Goal: Transaction & Acquisition: Purchase product/service

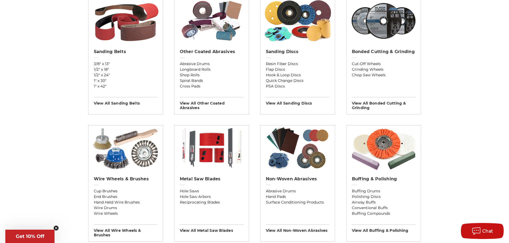
scroll to position [214, 0]
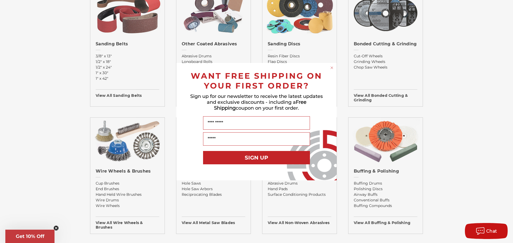
click at [471, 120] on div "Close dialog WANT FREE SHIPPING ON YOUR FIRST ORDER? Sign up for our newsletter…" at bounding box center [256, 121] width 513 height 243
click at [330, 67] on circle "Close dialog" at bounding box center [331, 67] width 5 height 5
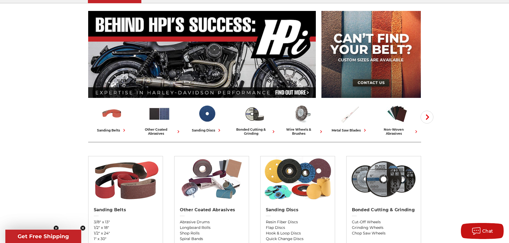
scroll to position [0, 0]
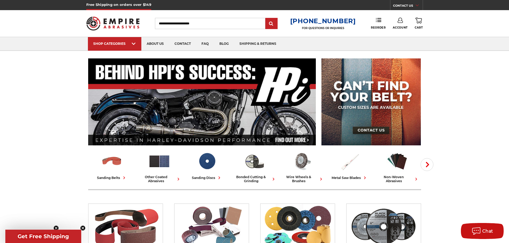
click at [216, 22] on input "Search" at bounding box center [210, 23] width 110 height 11
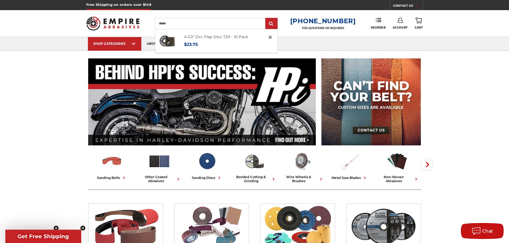
type input "******"
click at [266, 18] on input "submit" at bounding box center [271, 23] width 11 height 11
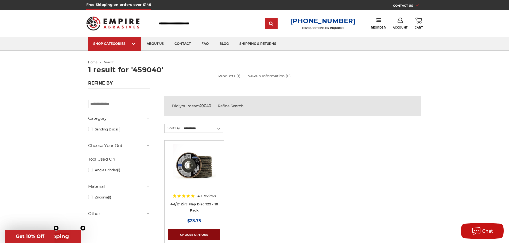
click at [200, 236] on link "Choose Options" at bounding box center [194, 235] width 52 height 11
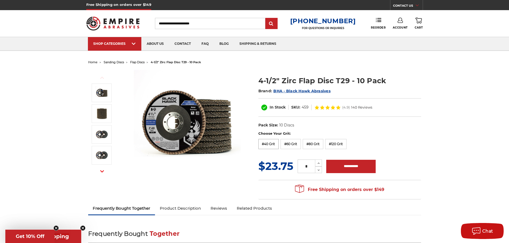
click at [272, 142] on label "#40 Grit" at bounding box center [268, 144] width 21 height 10
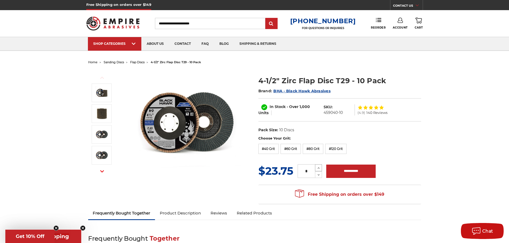
click at [319, 168] on icon at bounding box center [319, 168] width 4 height 5
type input "*"
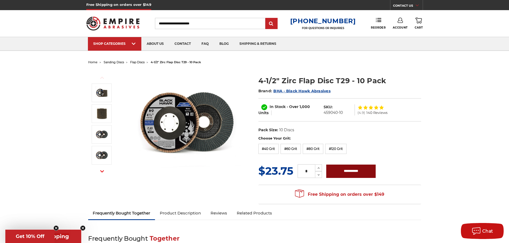
click at [342, 171] on input "**********" at bounding box center [350, 171] width 49 height 13
type input "**********"
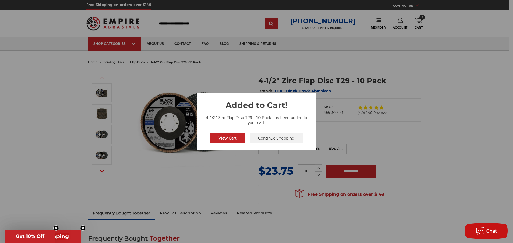
click at [234, 138] on button "View Cart" at bounding box center [227, 138] width 35 height 10
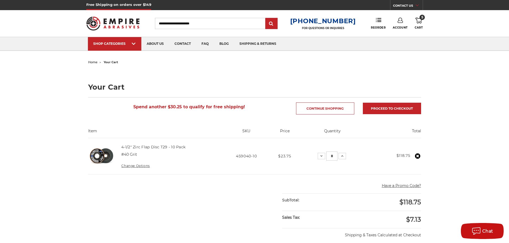
click at [95, 63] on span "home" at bounding box center [92, 62] width 9 height 4
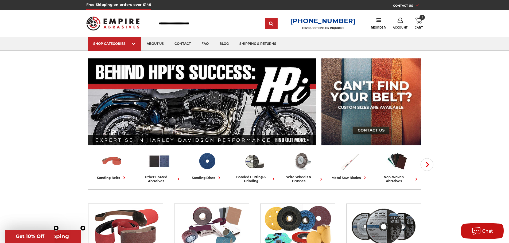
drag, startPoint x: 211, startPoint y: 24, endPoint x: 151, endPoint y: 24, distance: 59.9
click at [151, 24] on div "Toggle menu Menu Search 1-800-816-3824 FOR QUESTIONS OR INQUIRIES Phone Reorder…" at bounding box center [254, 23] width 337 height 27
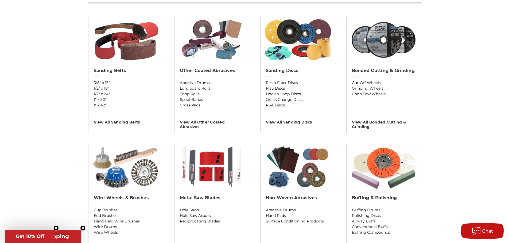
scroll to position [186, 0]
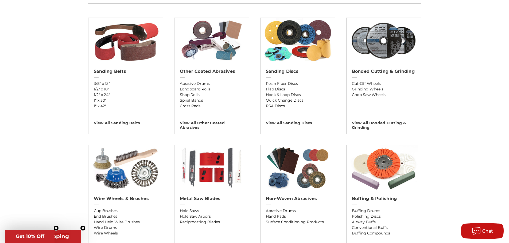
click at [273, 71] on h2 "Sanding Discs" at bounding box center [298, 71] width 64 height 5
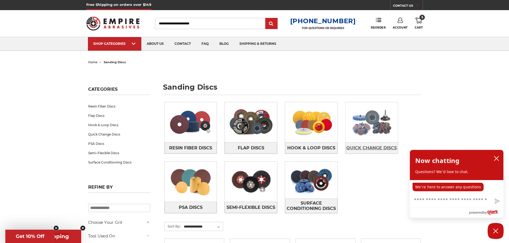
click at [356, 146] on span "Quick Change Discs" at bounding box center [371, 148] width 51 height 9
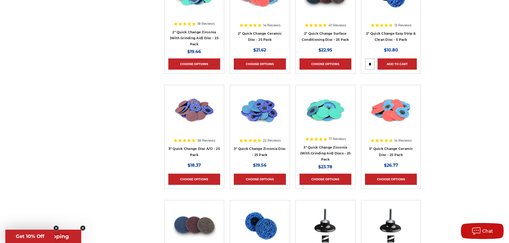
scroll to position [561, 0]
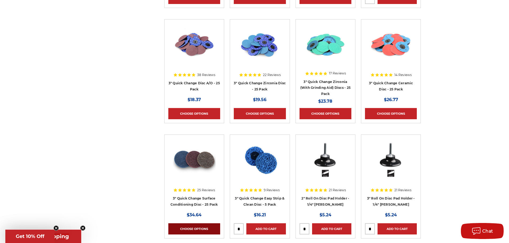
click at [192, 228] on link "Choose Options" at bounding box center [194, 229] width 52 height 11
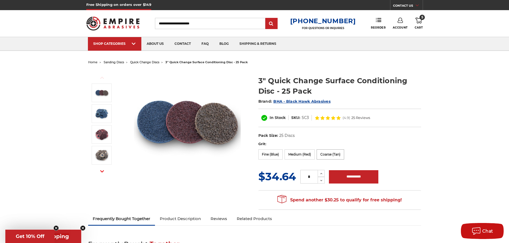
click at [324, 156] on label "Coarse (Tan)" at bounding box center [331, 155] width 28 height 10
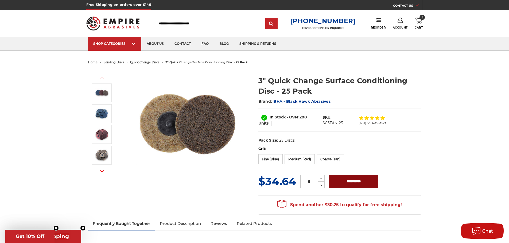
click at [350, 181] on input "**********" at bounding box center [353, 181] width 49 height 13
type input "**********"
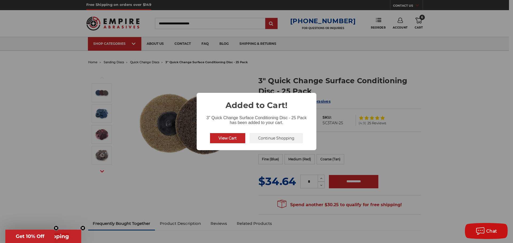
click at [227, 138] on button "View Cart" at bounding box center [227, 138] width 35 height 10
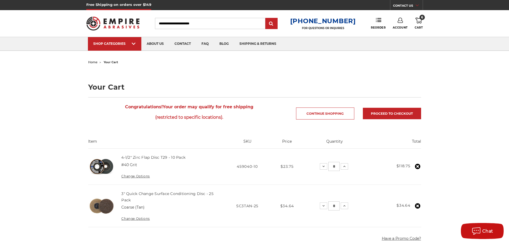
click at [419, 20] on icon at bounding box center [419, 21] width 6 height 6
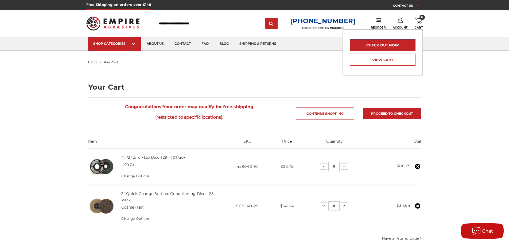
click at [393, 45] on link "Check out now" at bounding box center [383, 45] width 66 height 12
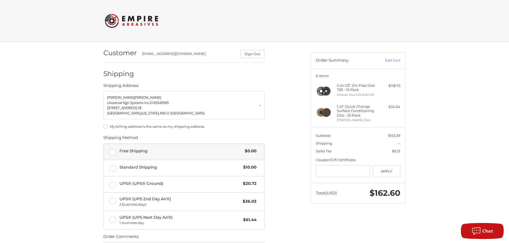
click at [137, 148] on span "Free Shipping" at bounding box center [180, 151] width 123 height 6
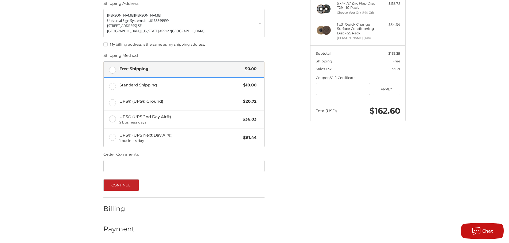
scroll to position [83, 0]
click at [116, 186] on button "Continue" at bounding box center [121, 185] width 36 height 12
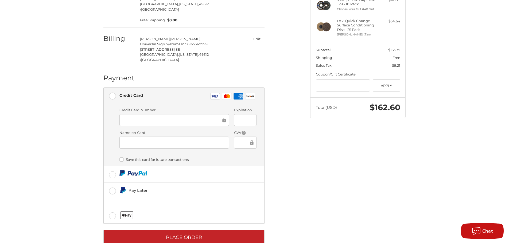
scroll to position [89, 0]
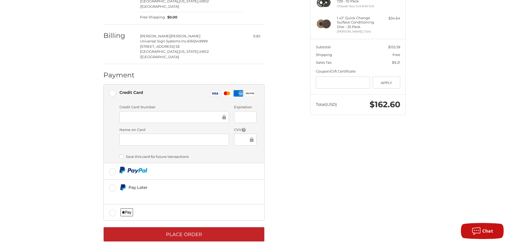
click at [173, 111] on div at bounding box center [174, 117] width 110 height 12
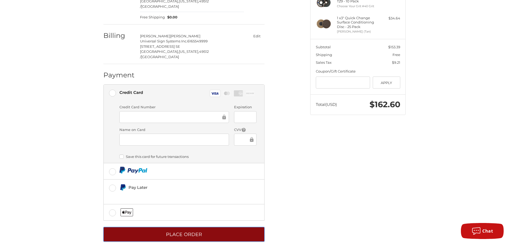
click at [200, 227] on button "Place Order" at bounding box center [183, 234] width 161 height 15
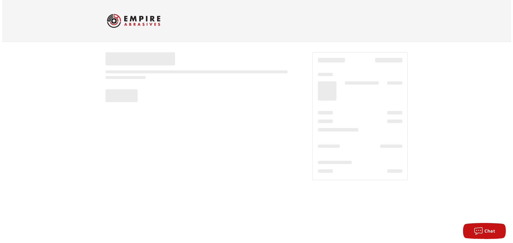
scroll to position [0, 0]
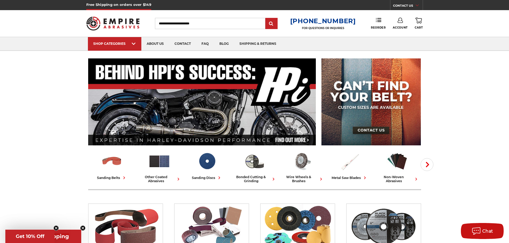
click at [223, 22] on input "Search" at bounding box center [210, 23] width 110 height 11
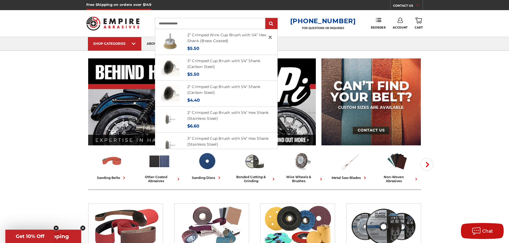
drag, startPoint x: 226, startPoint y: 25, endPoint x: 117, endPoint y: 21, distance: 108.8
click at [117, 21] on div "**********" at bounding box center [254, 23] width 337 height 27
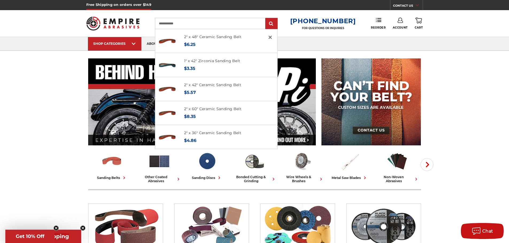
type input "**********"
click at [266, 18] on input "submit" at bounding box center [271, 23] width 11 height 11
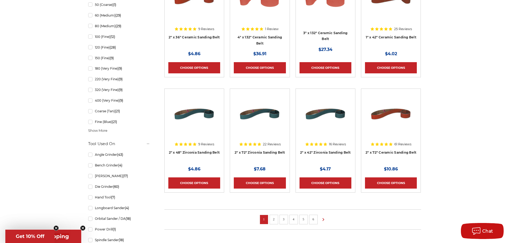
scroll to position [321, 0]
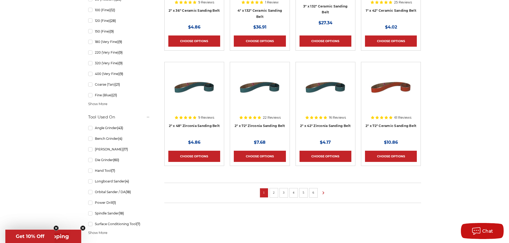
click at [311, 196] on li "6" at bounding box center [313, 193] width 9 height 10
click at [316, 191] on li "6" at bounding box center [313, 193] width 9 height 10
click at [84, 227] on circle "Close teaser" at bounding box center [82, 228] width 5 height 5
click at [57, 229] on icon "Close teaser" at bounding box center [56, 228] width 2 height 2
click at [273, 193] on link "2" at bounding box center [273, 193] width 5 height 6
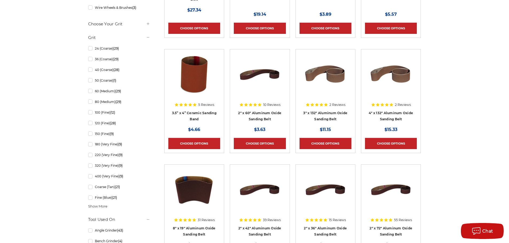
scroll to position [321, 0]
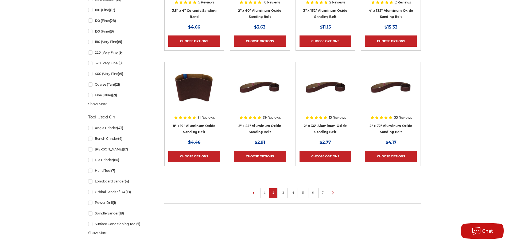
click at [304, 193] on link "5" at bounding box center [302, 193] width 5 height 6
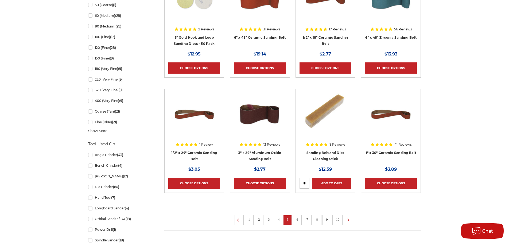
scroll to position [294, 0]
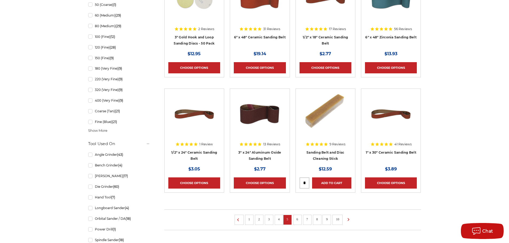
click at [315, 219] on link "8" at bounding box center [317, 220] width 5 height 6
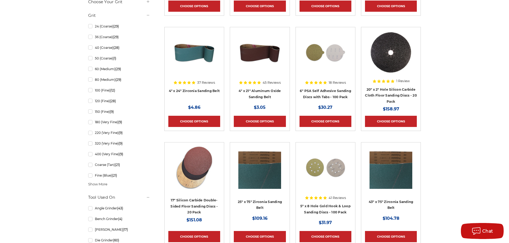
scroll to position [240, 0]
